Goal: Task Accomplishment & Management: Manage account settings

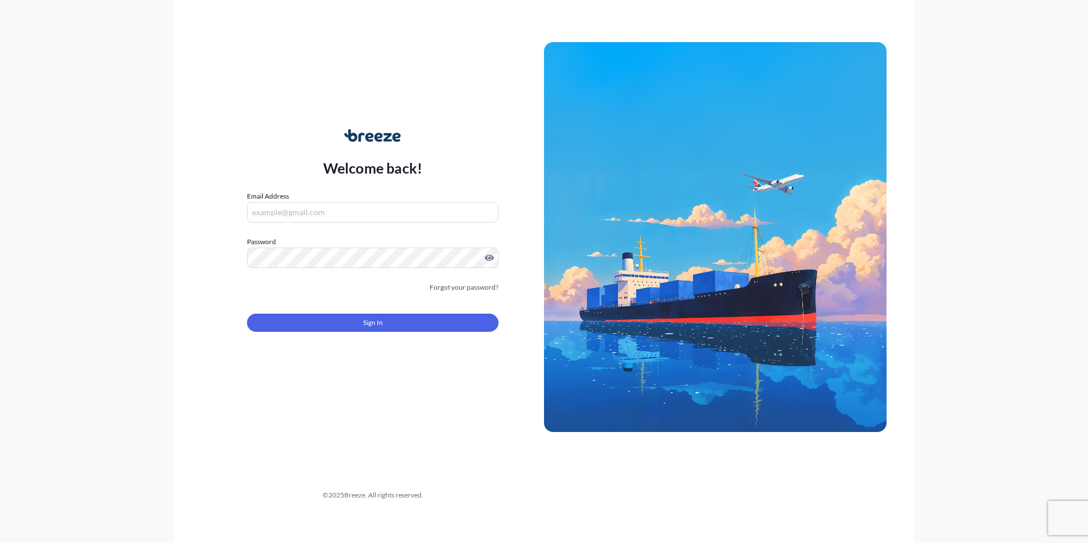
click at [368, 206] on input "Email Address" at bounding box center [372, 212] width 251 height 20
click at [368, 209] on input "Email Address" at bounding box center [372, 212] width 251 height 20
type input "[EMAIL_ADDRESS][DOMAIN_NAME]"
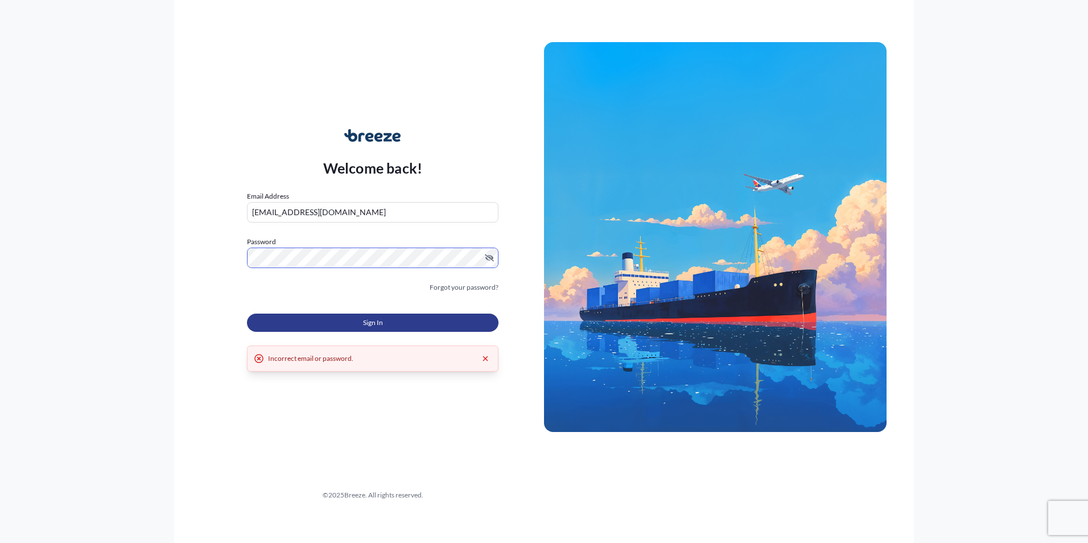
click at [430, 324] on button "Sign In" at bounding box center [372, 322] width 251 height 18
